Goal: Task Accomplishment & Management: Manage account settings

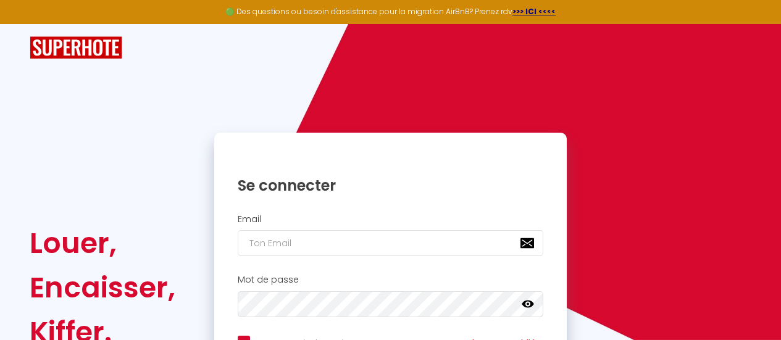
scroll to position [120, 0]
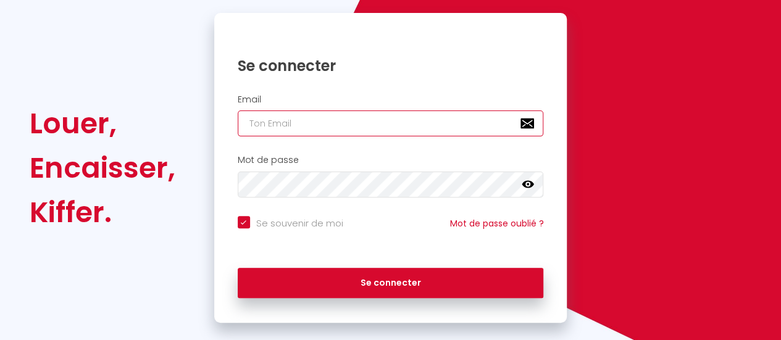
click at [291, 124] on input "email" at bounding box center [391, 124] width 306 height 26
type input "a"
checkbox input "true"
type input "al"
checkbox input "true"
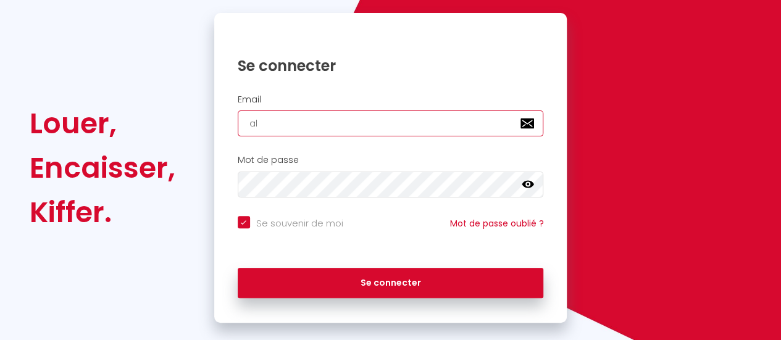
type input "ali"
checkbox input "true"
type input "alic"
checkbox input "true"
type input "alici"
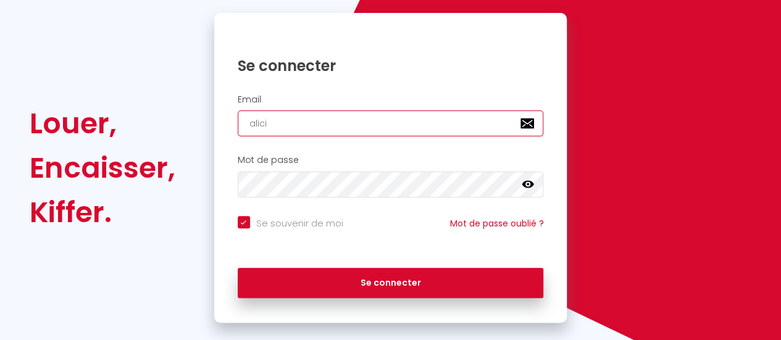
checkbox input "true"
type input "[PERSON_NAME]"
checkbox input "true"
type input "[PERSON_NAME]."
checkbox input "true"
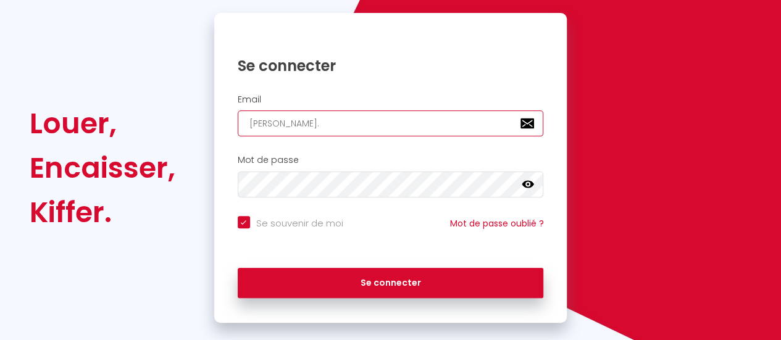
type input "[PERSON_NAME].t"
checkbox input "true"
type input "[PERSON_NAME][DOMAIN_NAME]"
checkbox input "true"
type input "[PERSON_NAME].tra"
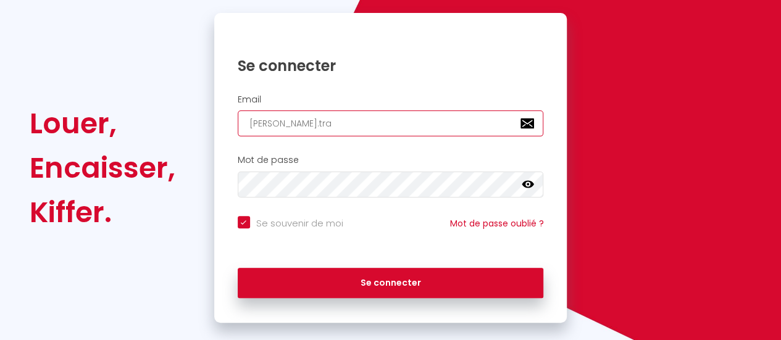
checkbox input "true"
type input "[PERSON_NAME].[PERSON_NAME]"
checkbox input "true"
type input "[PERSON_NAME].[PERSON_NAME]"
checkbox input "true"
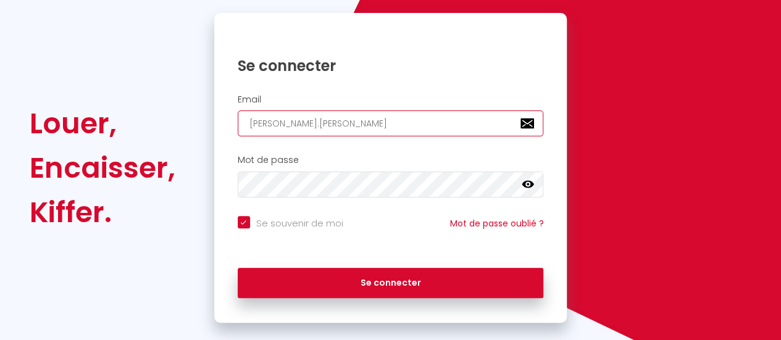
type input "[PERSON_NAME].tranie"
checkbox input "true"
type input "[PERSON_NAME].traniel"
checkbox input "true"
type input "[PERSON_NAME].traniell"
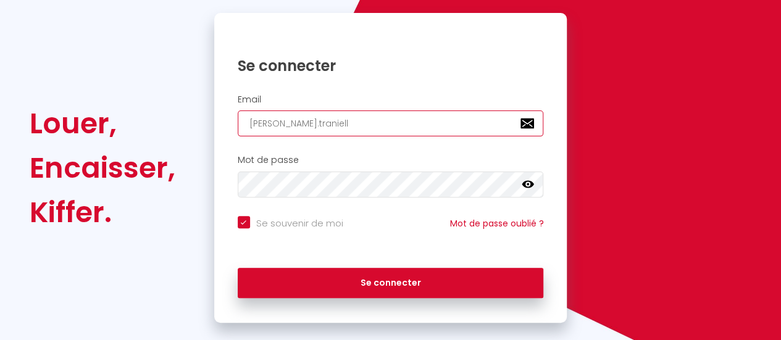
checkbox input "true"
type input "[PERSON_NAME].[PERSON_NAME]"
checkbox input "true"
type input "[PERSON_NAME].[PERSON_NAME]@"
checkbox input "true"
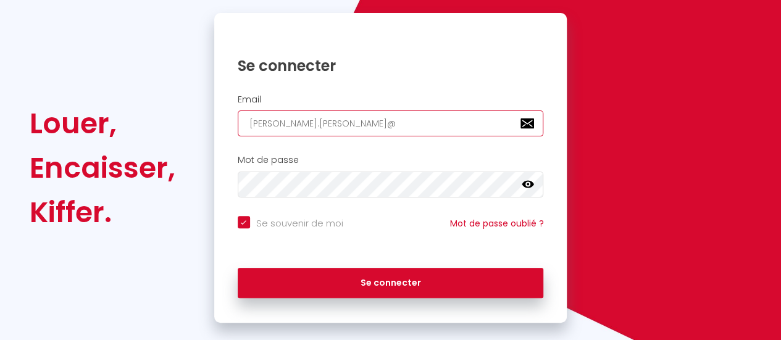
type input "[PERSON_NAME].[PERSON_NAME]@h"
checkbox input "true"
type input "[PERSON_NAME].[PERSON_NAME]@ho"
checkbox input "true"
type input "[PERSON_NAME].[PERSON_NAME]@hot"
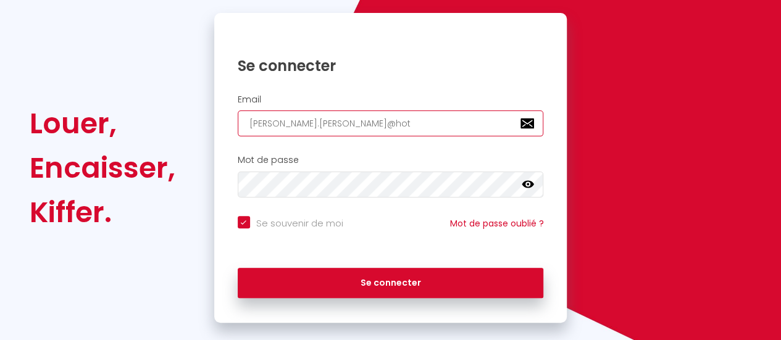
checkbox input "true"
type input "[PERSON_NAME].[PERSON_NAME]@hotm"
checkbox input "true"
type input "[PERSON_NAME].[PERSON_NAME]@hotma"
checkbox input "true"
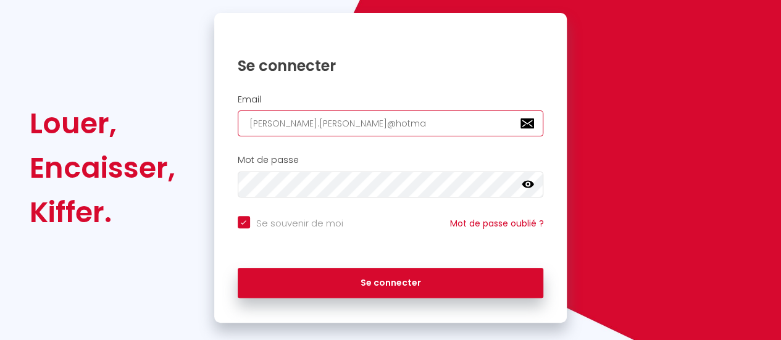
type input "[PERSON_NAME].[PERSON_NAME]@hotmai"
checkbox input "true"
type input "[PERSON_NAME].[PERSON_NAME]@hotmaii"
checkbox input "true"
type input "[PERSON_NAME].[PERSON_NAME]@hotmai"
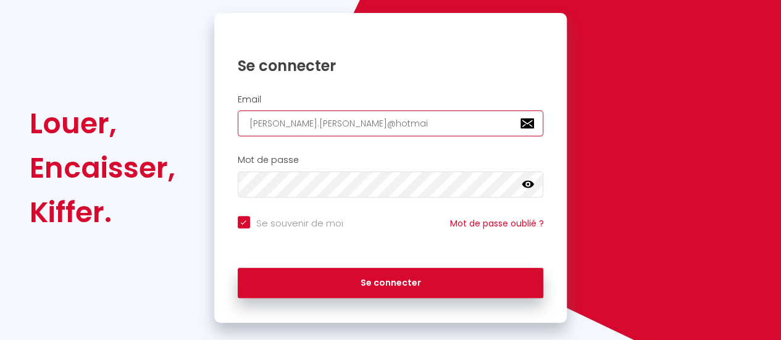
checkbox input "true"
type input "[PERSON_NAME][EMAIL_ADDRESS][PERSON_NAME]"
checkbox input "true"
type input "[PERSON_NAME][EMAIL_ADDRESS][PERSON_NAME]."
checkbox input "true"
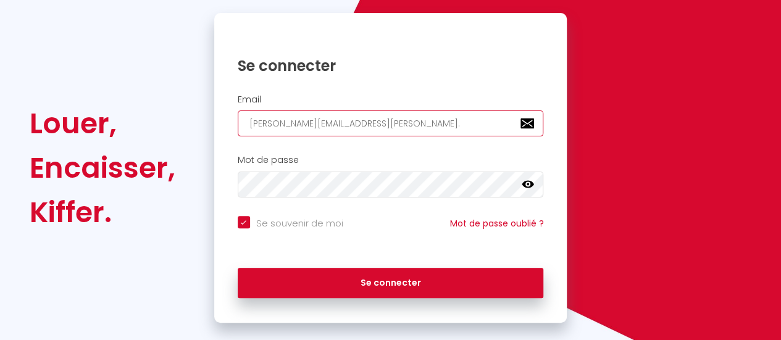
type input "[PERSON_NAME].[PERSON_NAME]@hotmail.f"
checkbox input "true"
type input "[PERSON_NAME][EMAIL_ADDRESS][PERSON_NAME][DOMAIN_NAME]"
checkbox input "true"
type input "[PERSON_NAME][EMAIL_ADDRESS][PERSON_NAME][DOMAIN_NAME]"
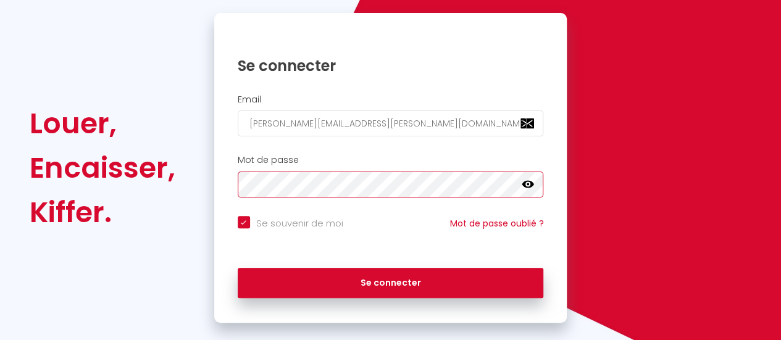
click at [238, 268] on button "Se connecter" at bounding box center [391, 283] width 306 height 31
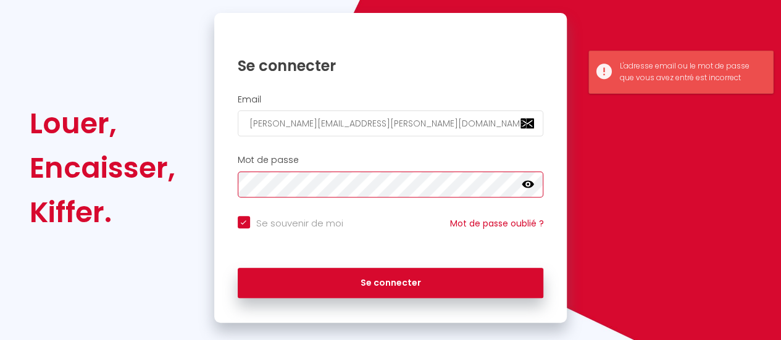
click at [238, 268] on button "Se connecter" at bounding box center [391, 283] width 306 height 31
checkbox input "true"
